Goal: Task Accomplishment & Management: Manage account settings

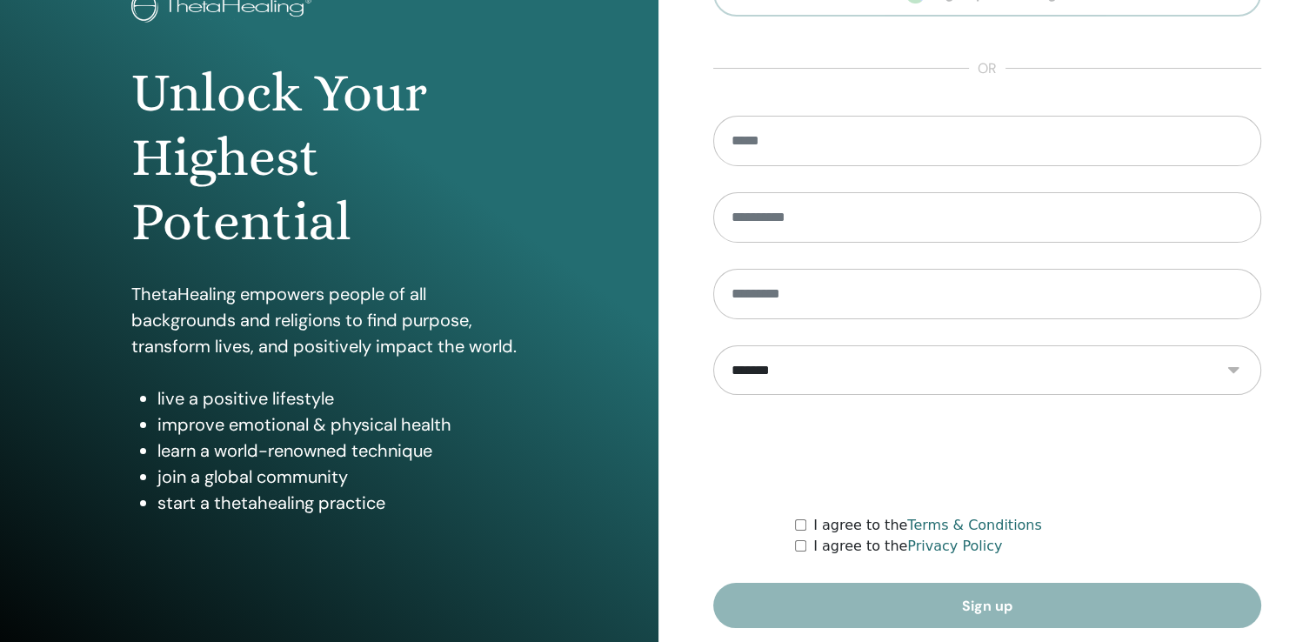
scroll to position [192, 0]
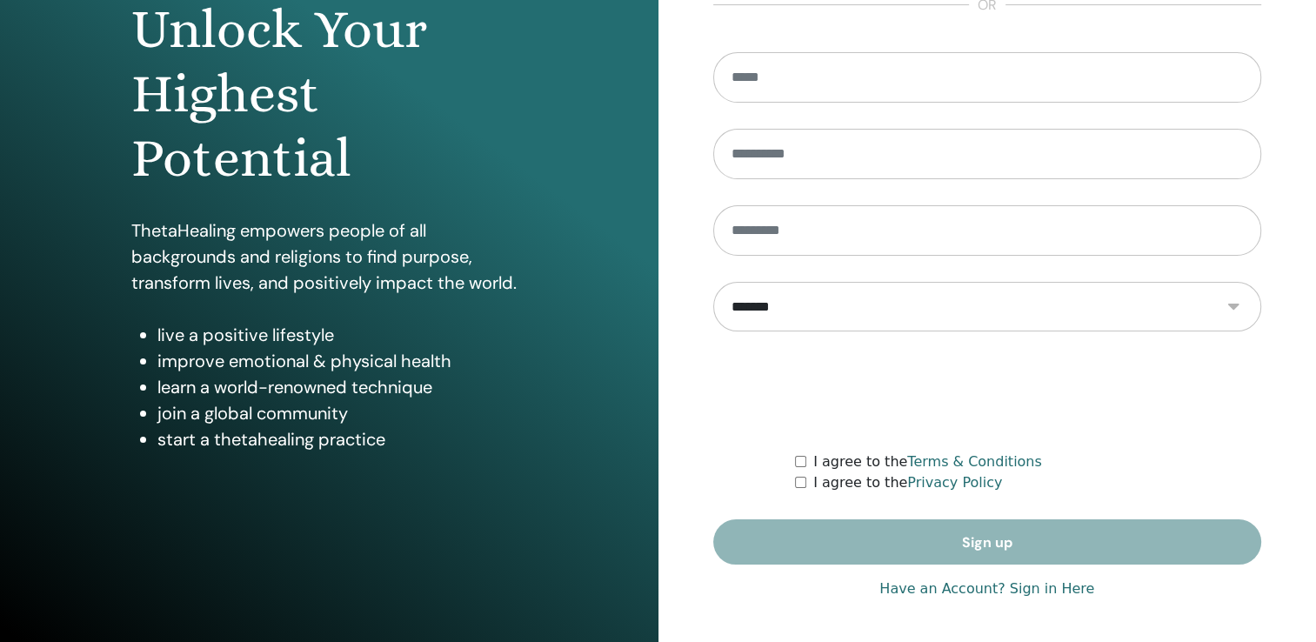
type input "**********"
click at [1053, 590] on link "Have an Account? Sign in Here" at bounding box center [986, 588] width 215 height 21
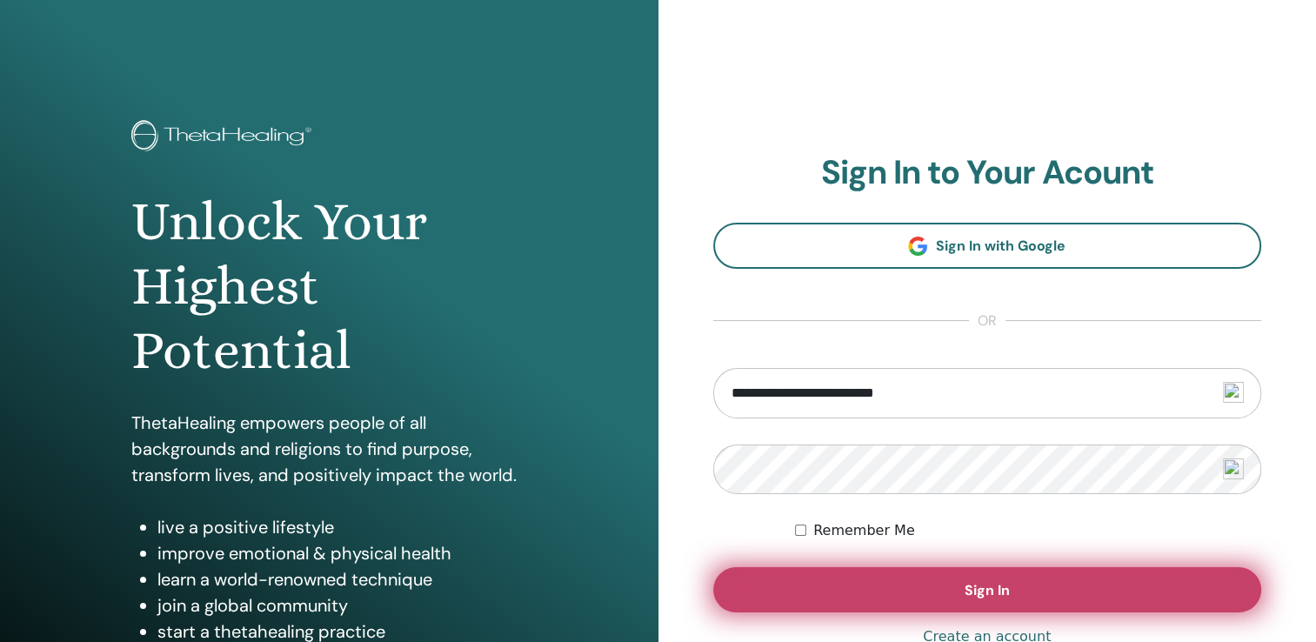
click at [926, 582] on button "Sign In" at bounding box center [987, 589] width 549 height 45
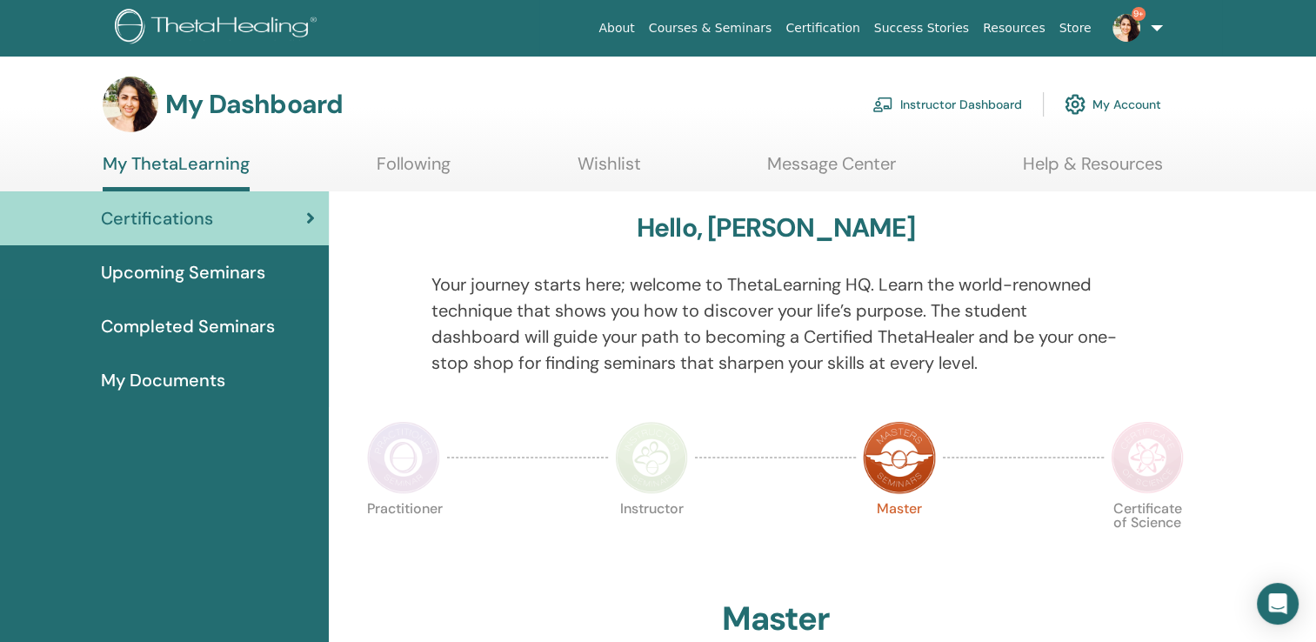
click at [958, 120] on link "Instructor Dashboard" at bounding box center [947, 104] width 150 height 38
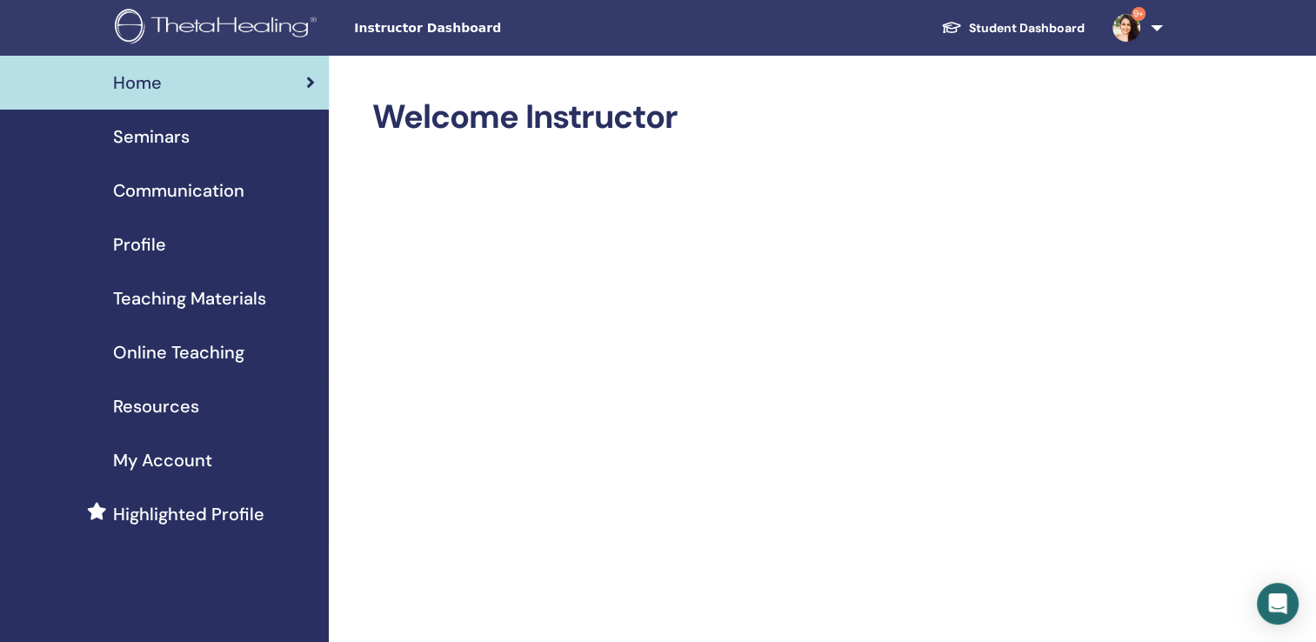
click at [137, 136] on span "Seminars" at bounding box center [151, 137] width 77 height 26
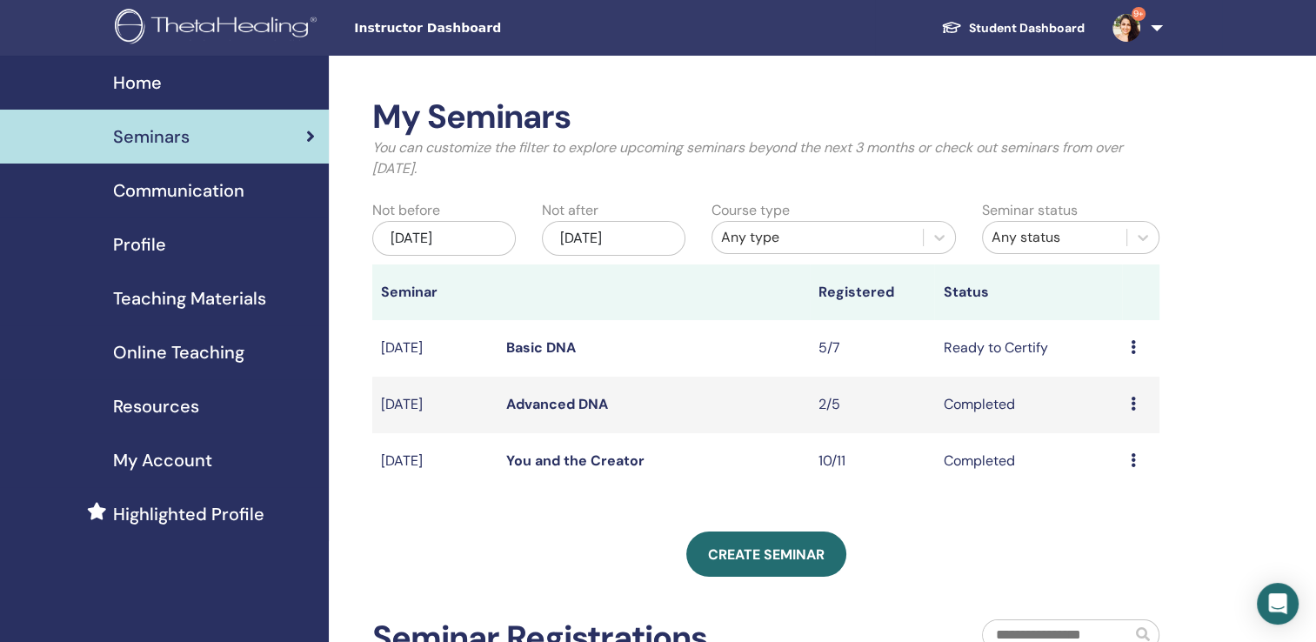
click at [1137, 350] on div "Preview Edit Attendees Cancel" at bounding box center [1141, 347] width 20 height 21
click at [1099, 419] on link "Attendees" at bounding box center [1125, 416] width 66 height 18
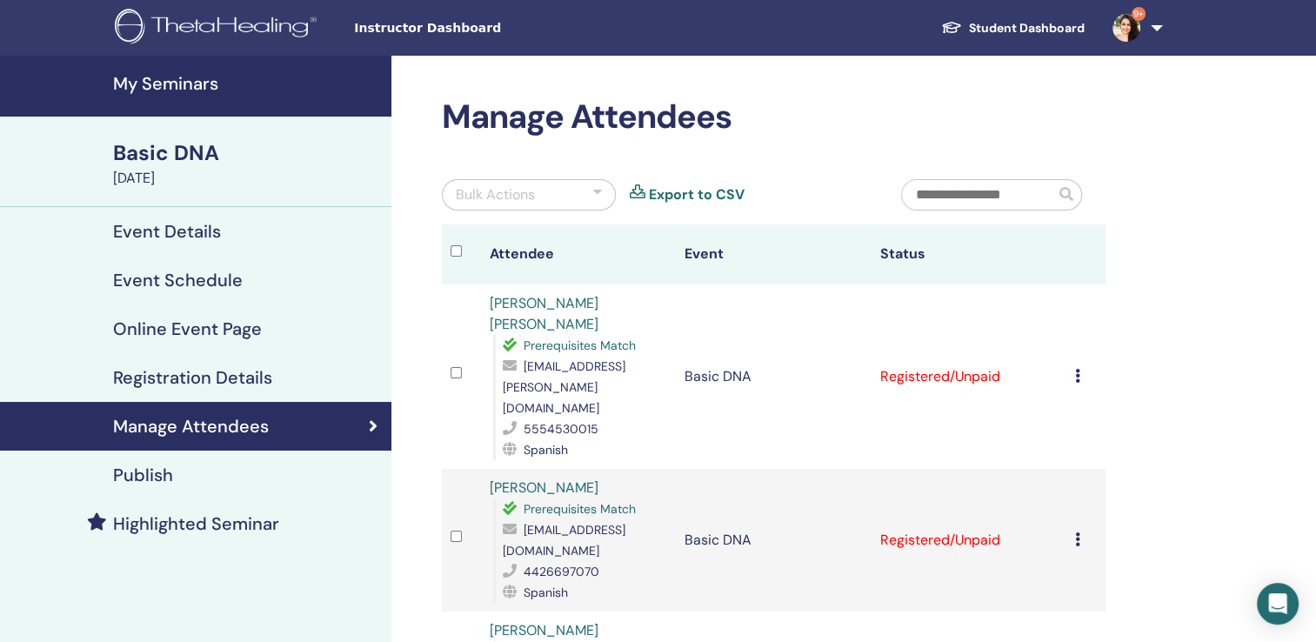
click at [1073, 360] on td "Cancel Registration Do not auto-certify Mark as Paid Mark as Unpaid Mark as Abs…" at bounding box center [1085, 376] width 39 height 184
click at [1089, 366] on div "Cancel Registration Do not auto-certify Mark as Paid Mark as Unpaid Mark as Abs…" at bounding box center [1086, 376] width 22 height 21
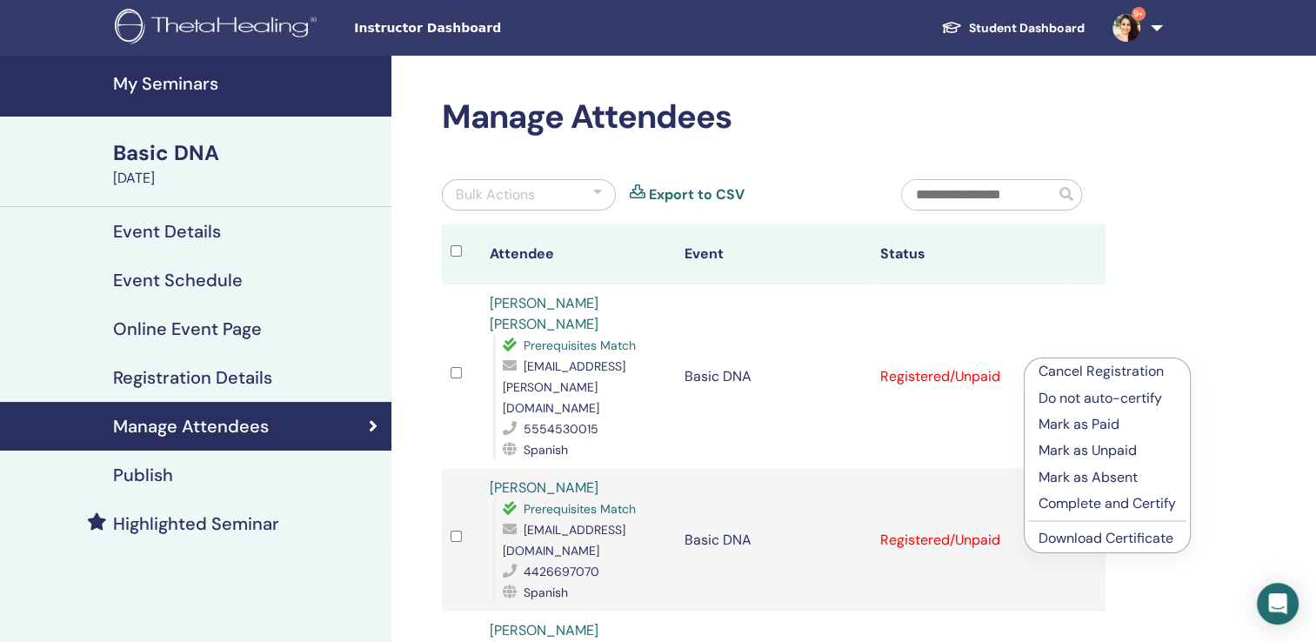
click at [1096, 510] on p "Complete and Certify" at bounding box center [1106, 503] width 137 height 21
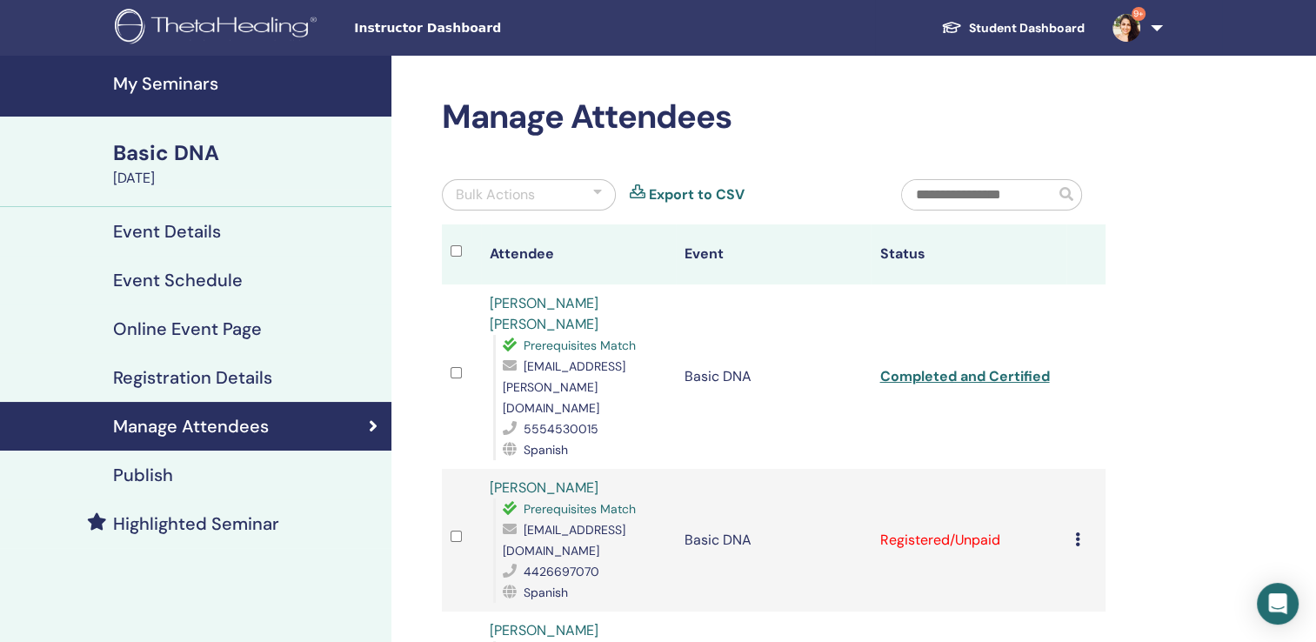
click at [1079, 532] on icon at bounding box center [1077, 539] width 5 height 14
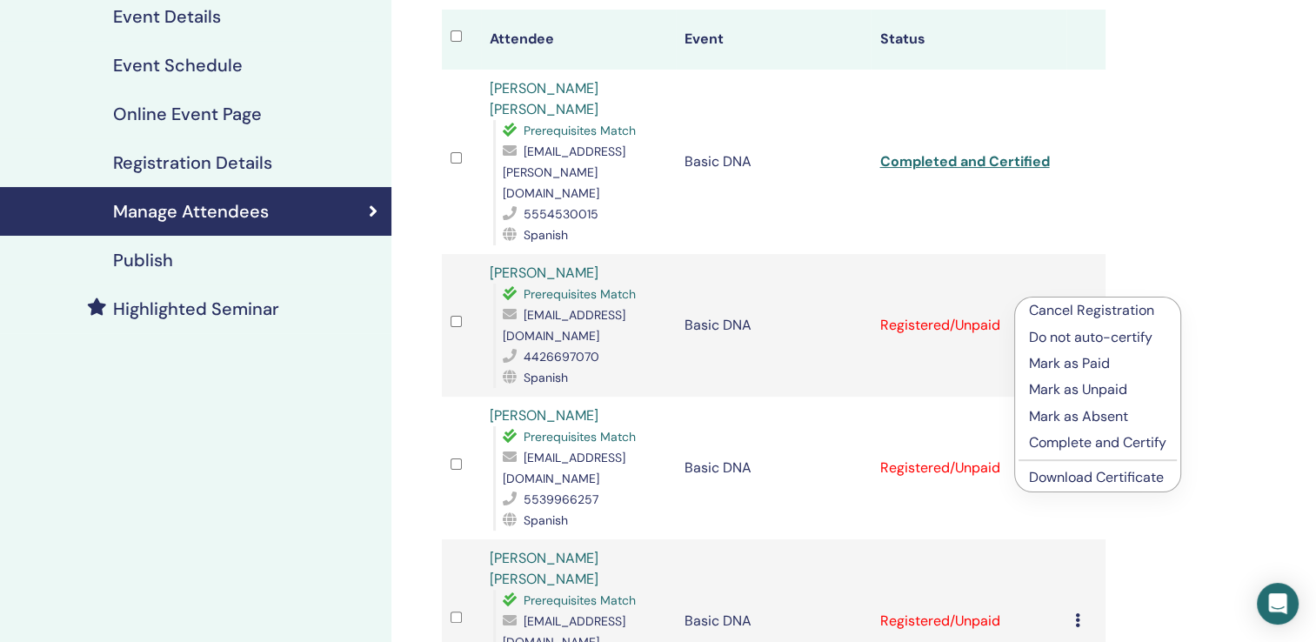
scroll to position [261, 0]
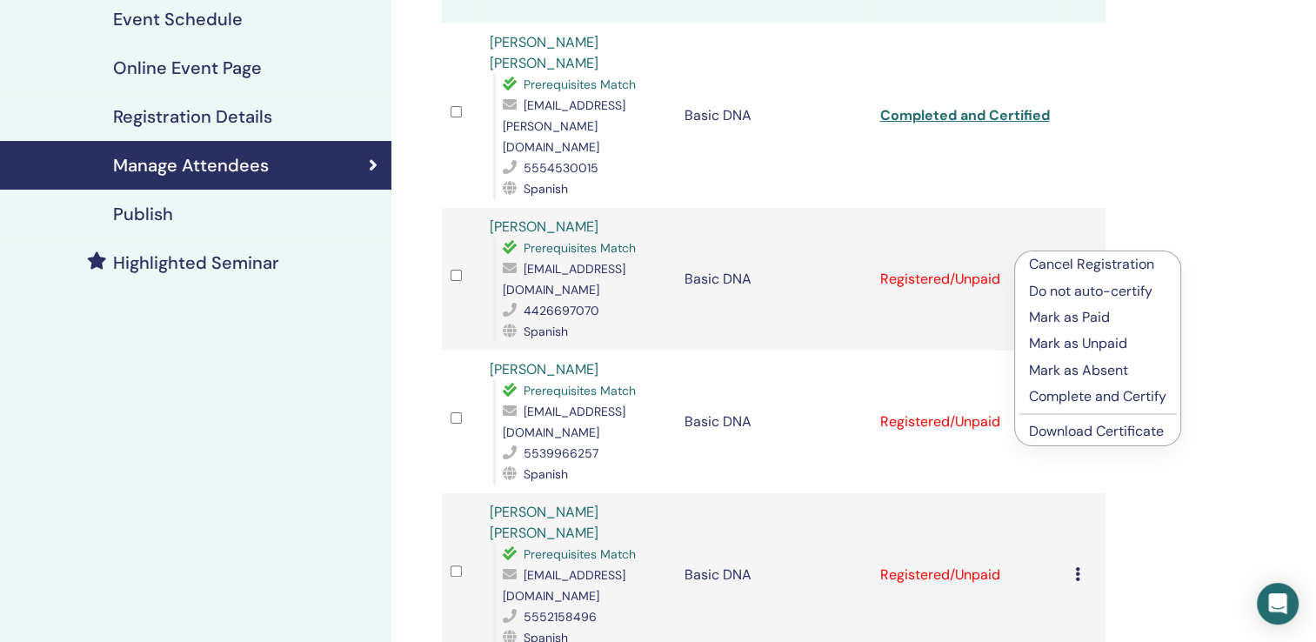
click at [1081, 396] on p "Complete and Certify" at bounding box center [1097, 396] width 137 height 21
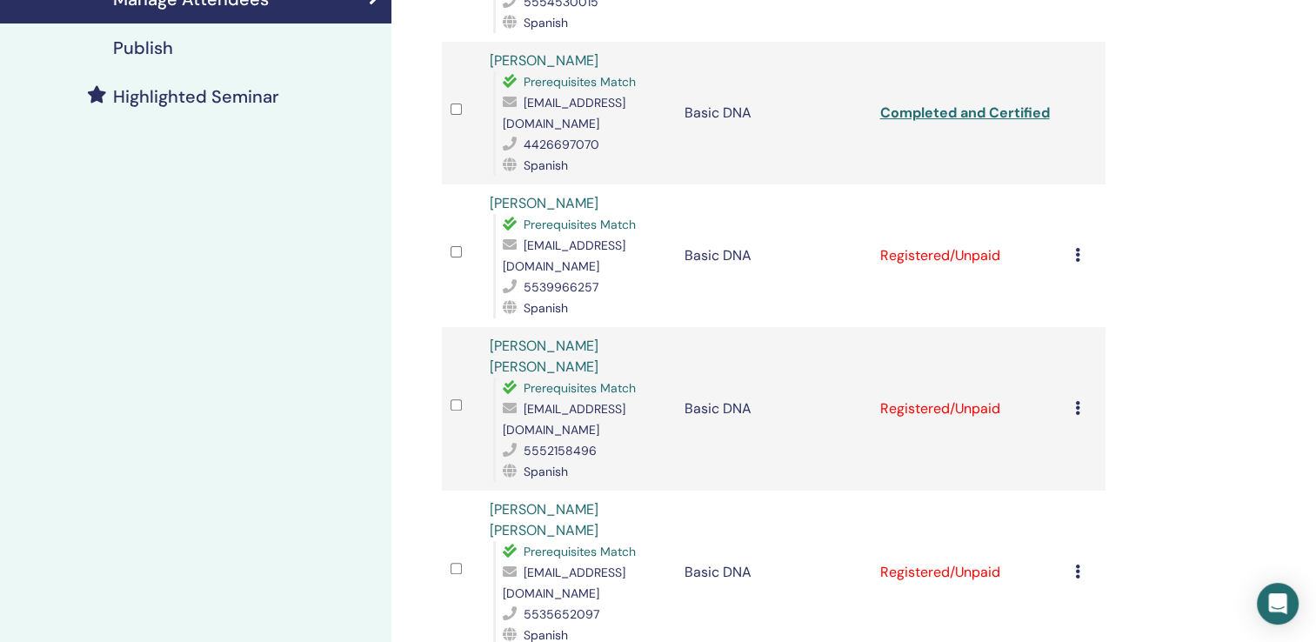
scroll to position [435, 0]
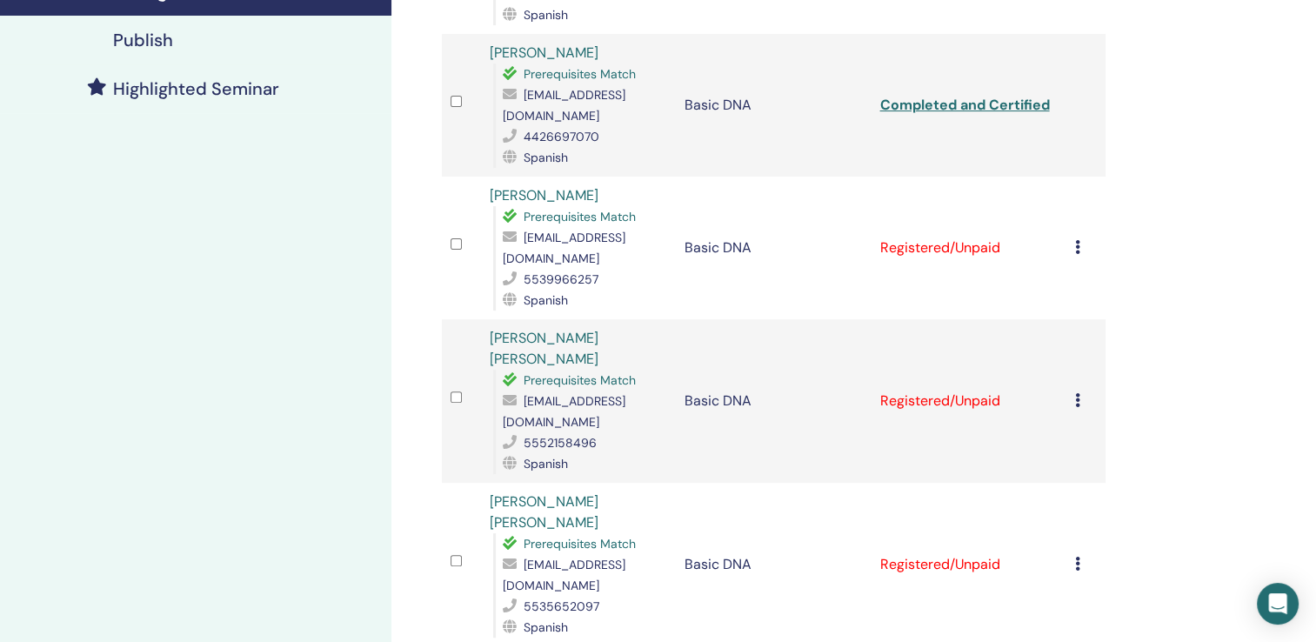
click at [1078, 240] on icon at bounding box center [1077, 247] width 5 height 14
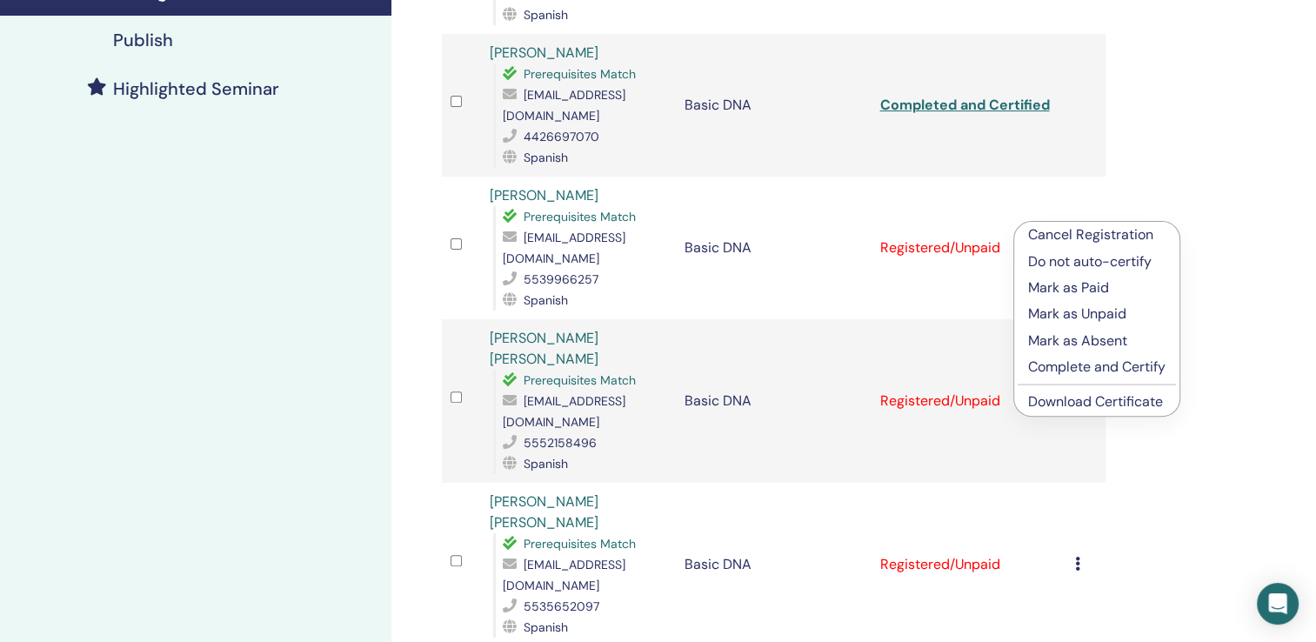
click at [1064, 364] on p "Complete and Certify" at bounding box center [1096, 367] width 137 height 21
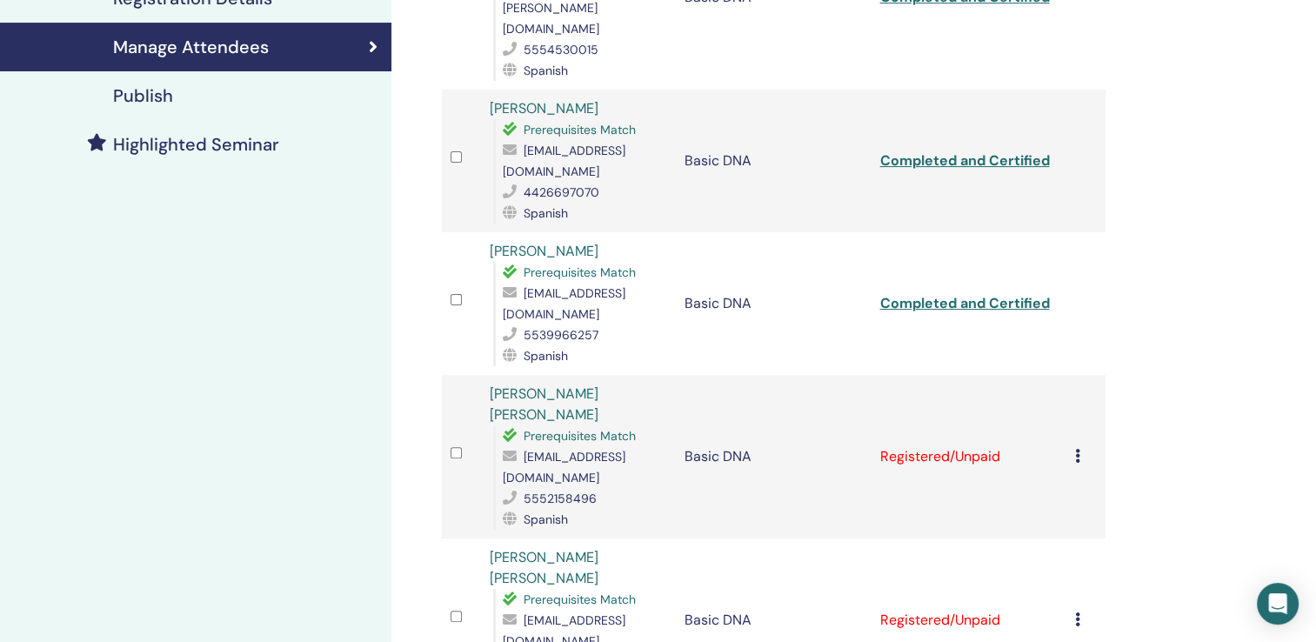
scroll to position [414, 0]
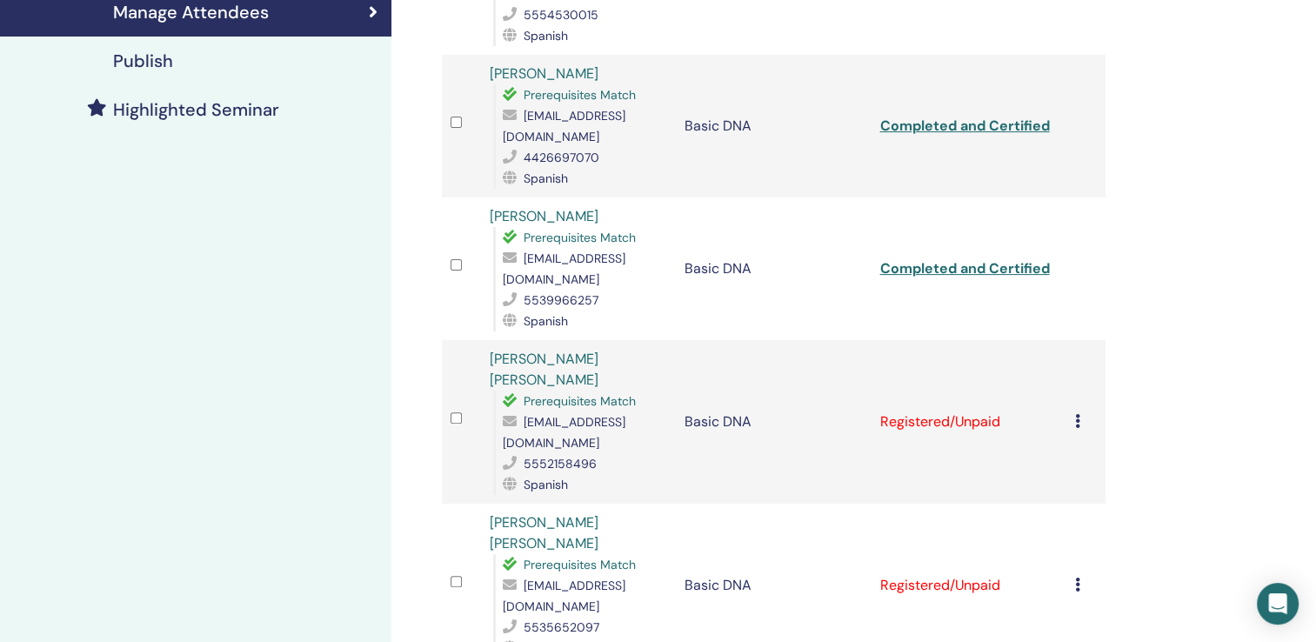
click at [1080, 411] on div "Cancel Registration Do not auto-certify Mark as Paid Mark as Unpaid Mark as Abs…" at bounding box center [1086, 421] width 22 height 21
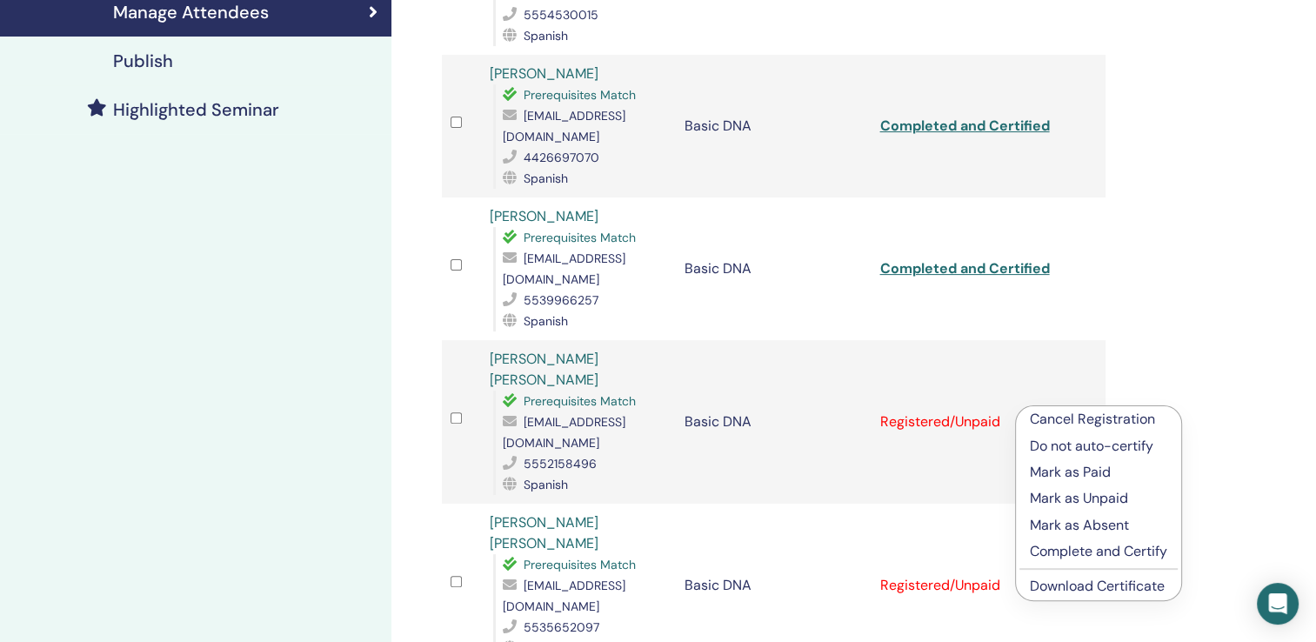
click at [1064, 551] on p "Complete and Certify" at bounding box center [1098, 551] width 137 height 21
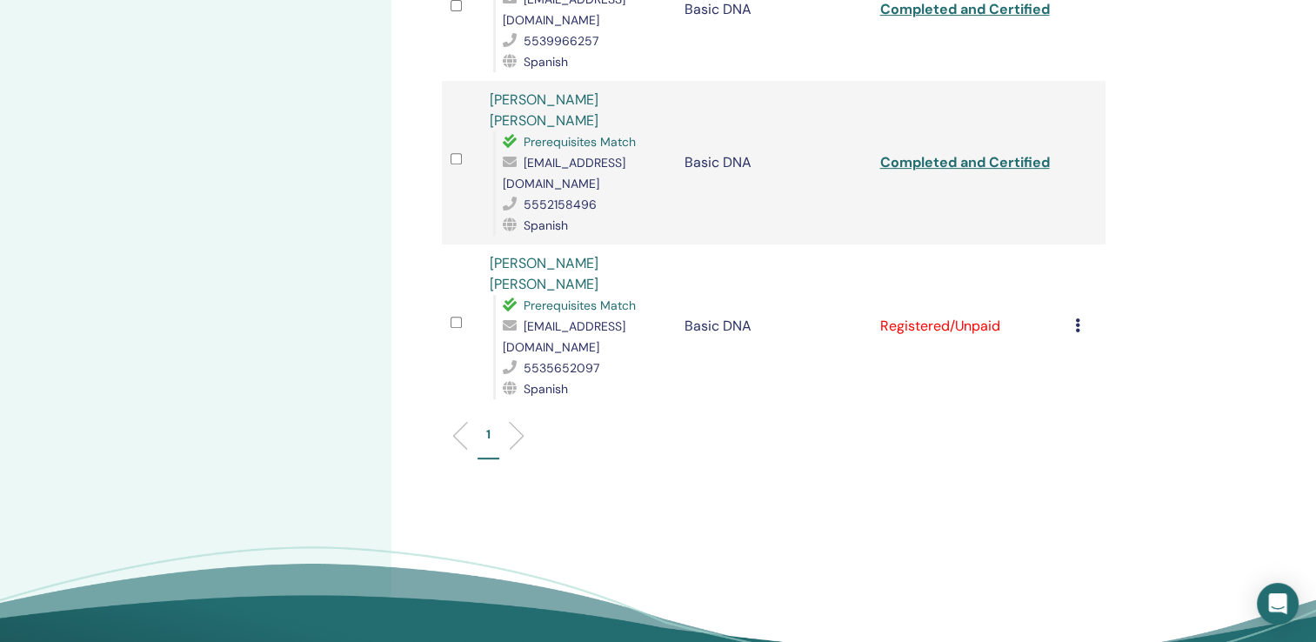
scroll to position [675, 0]
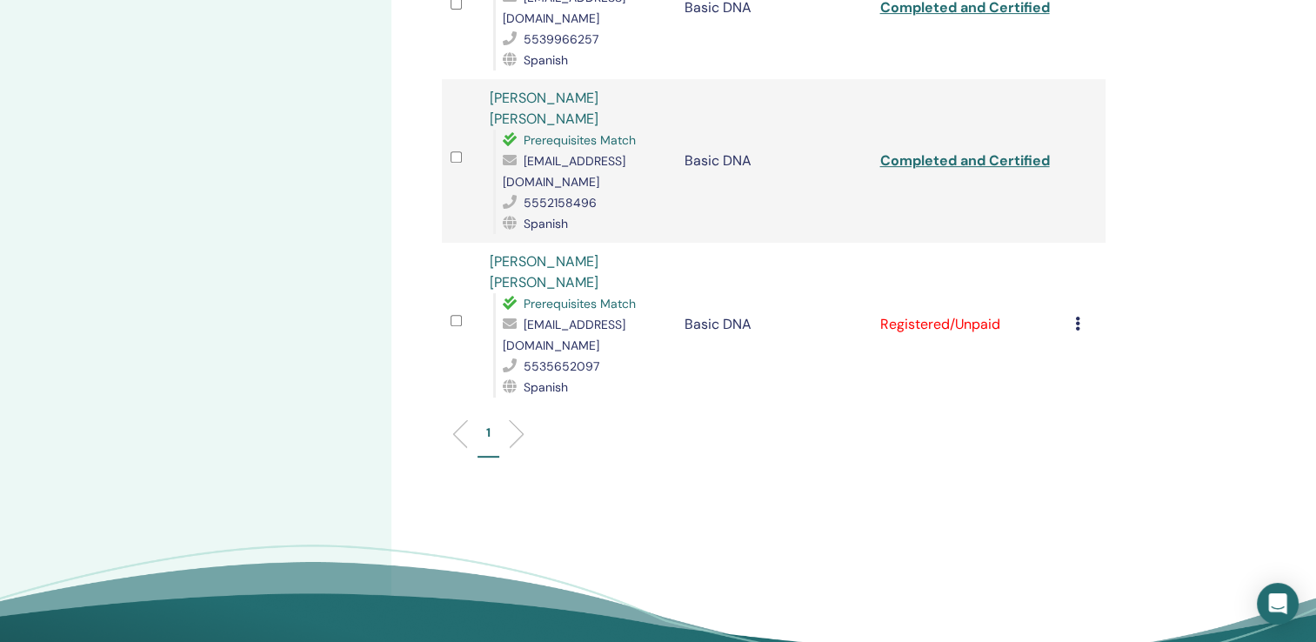
click at [1082, 314] on div "Cancel Registration Do not auto-certify Mark as Paid Mark as Unpaid Mark as Abs…" at bounding box center [1086, 324] width 22 height 21
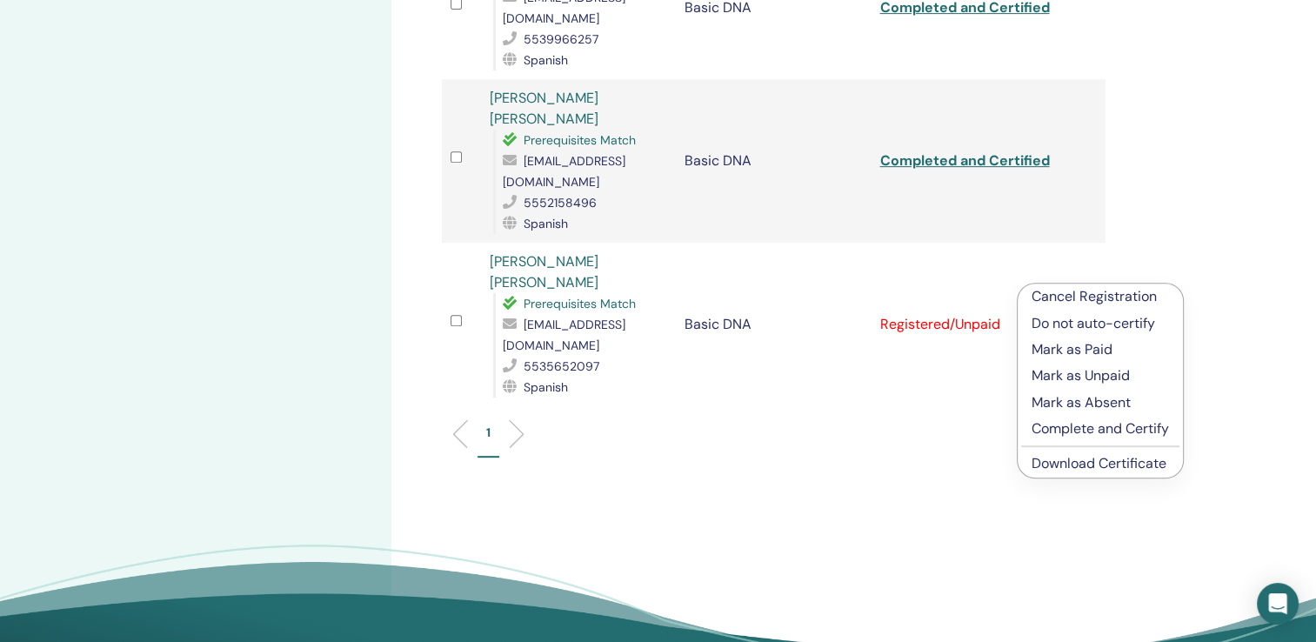
click at [1093, 426] on p "Complete and Certify" at bounding box center [1100, 428] width 137 height 21
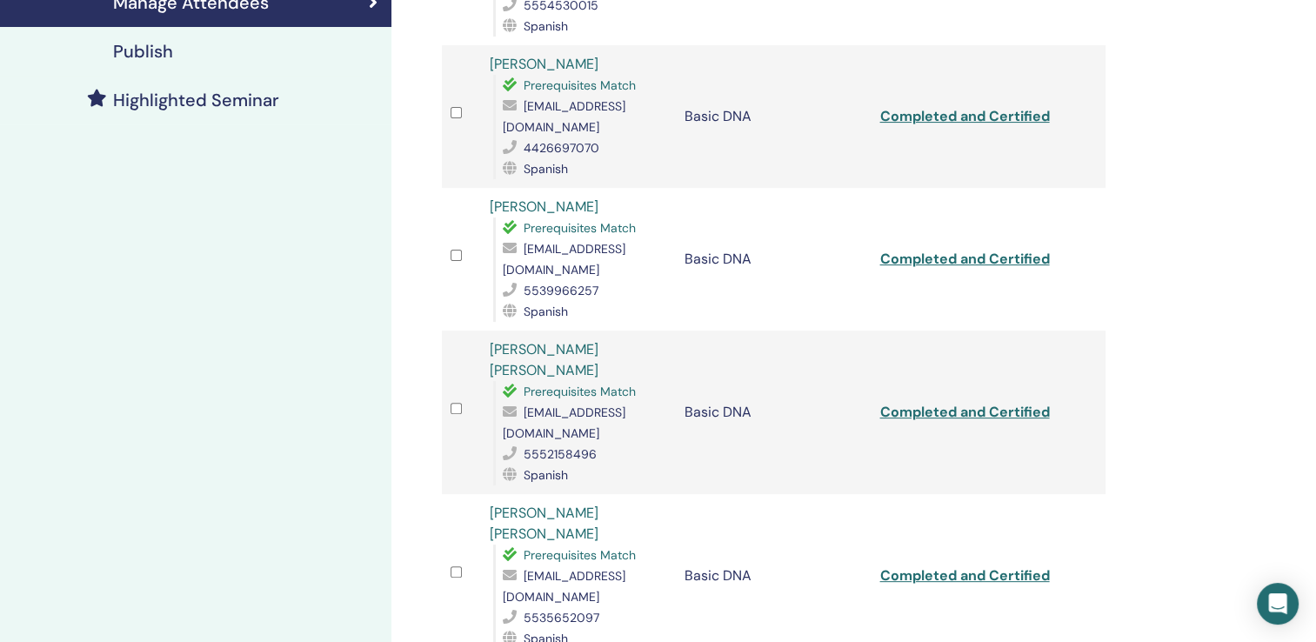
scroll to position [435, 0]
